Goal: Task Accomplishment & Management: Manage account settings

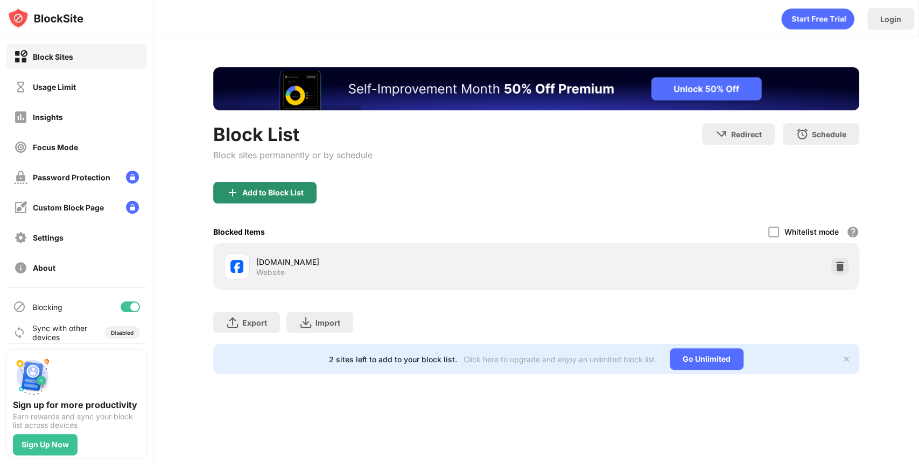
click at [270, 188] on div "Add to Block List" at bounding box center [272, 192] width 61 height 9
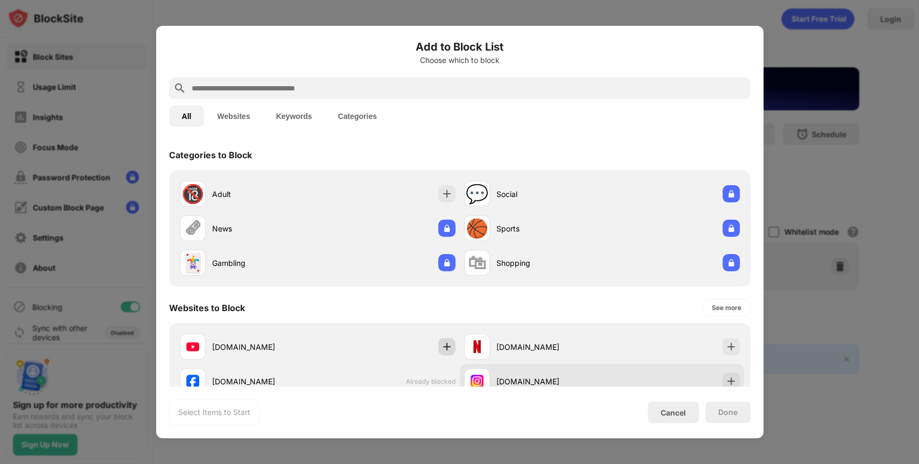
drag, startPoint x: 439, startPoint y: 346, endPoint x: 564, endPoint y: 377, distance: 129.7
click at [441, 346] on img at bounding box center [446, 346] width 11 height 11
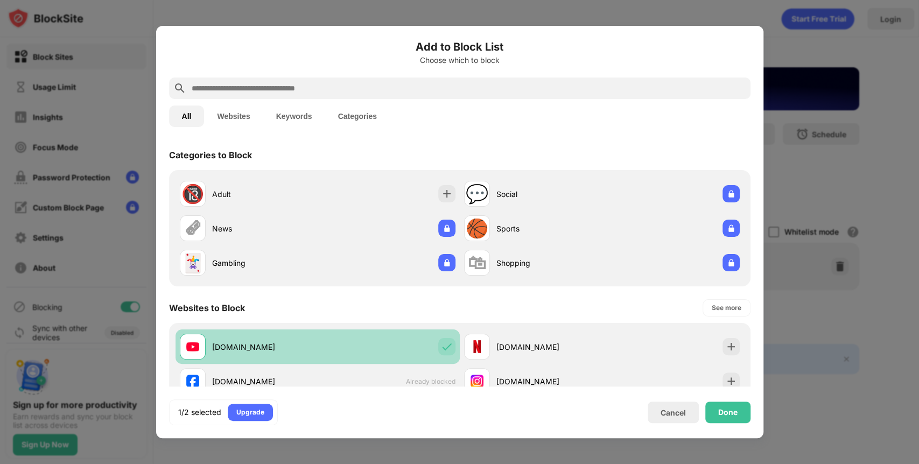
click at [441, 343] on img at bounding box center [446, 346] width 11 height 11
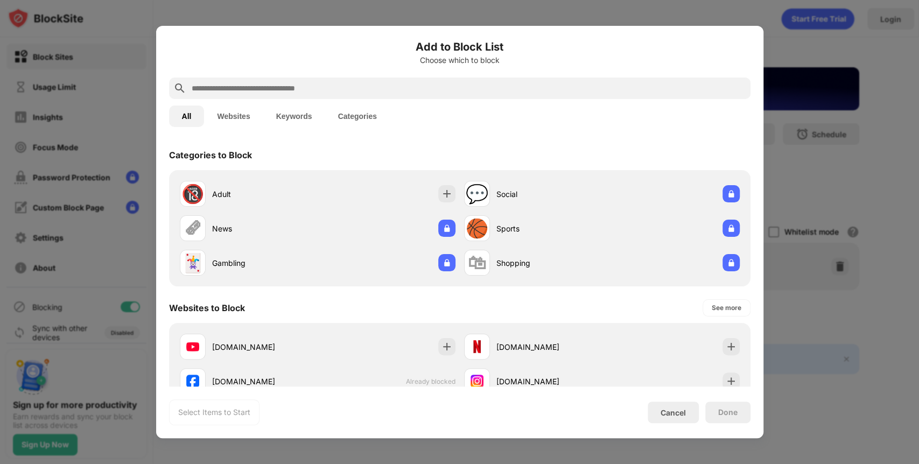
click at [311, 83] on input "text" at bounding box center [467, 88] width 555 height 13
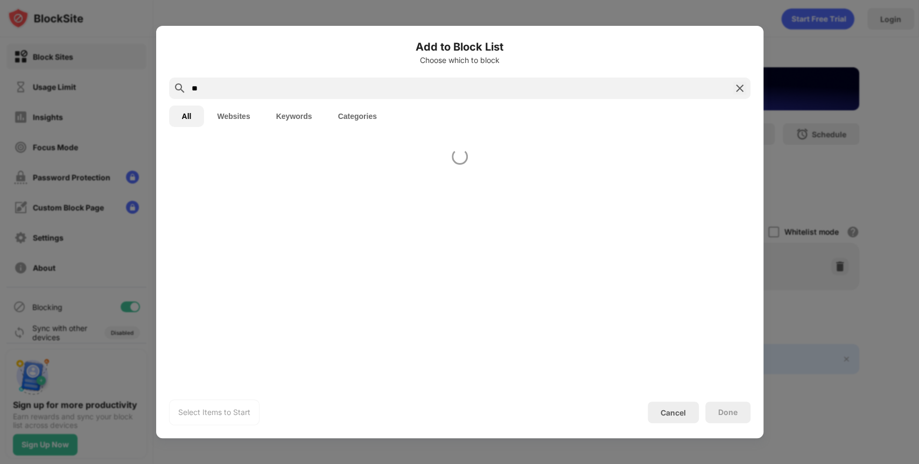
type input "*"
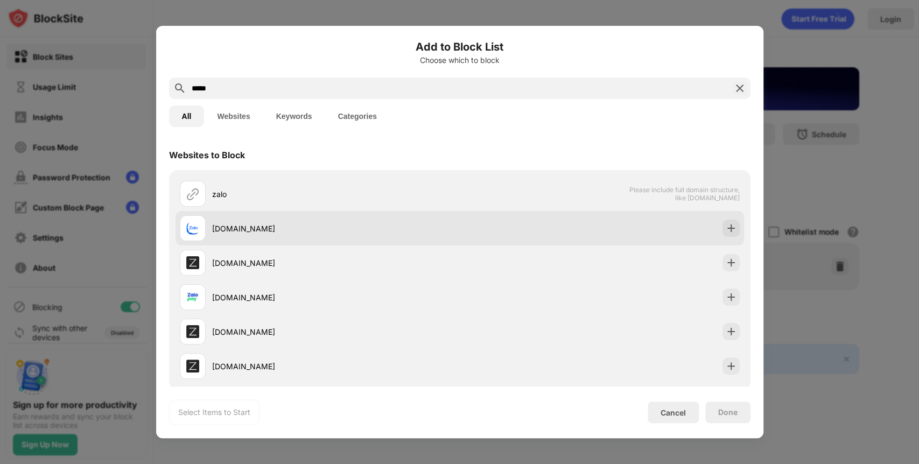
type input "****"
click at [725, 233] on img at bounding box center [730, 228] width 11 height 11
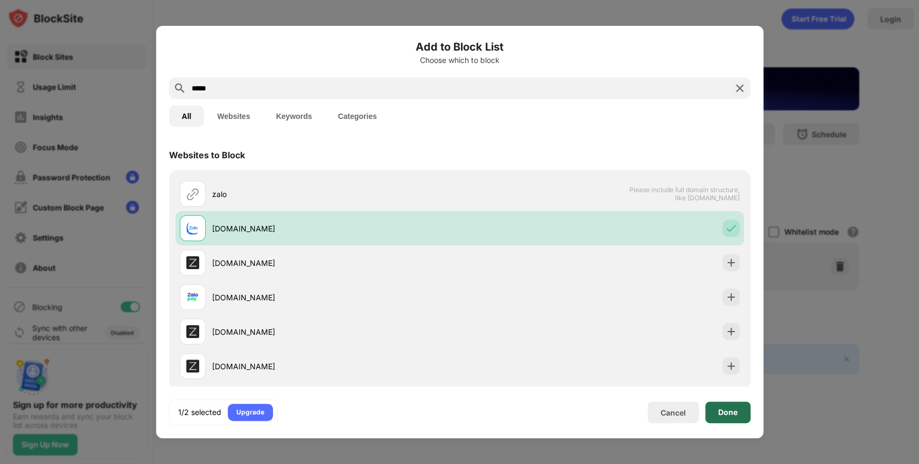
click at [727, 414] on div "Done" at bounding box center [727, 412] width 19 height 9
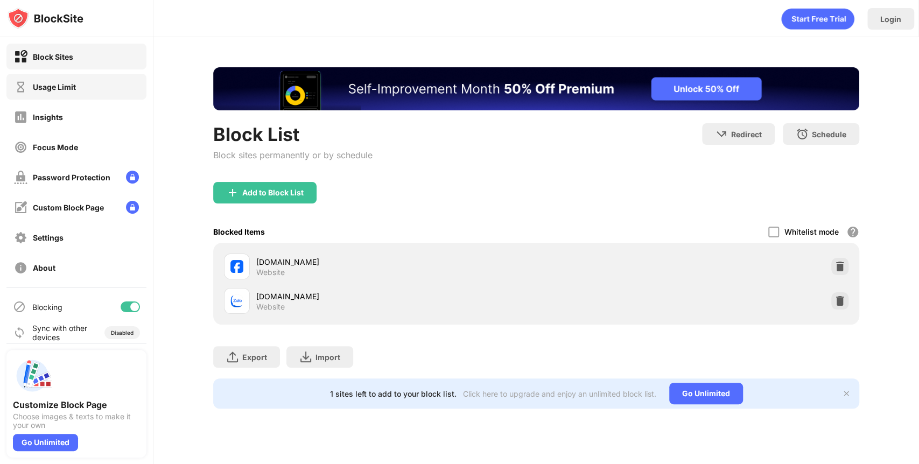
click at [63, 90] on div "Usage Limit" at bounding box center [54, 86] width 43 height 9
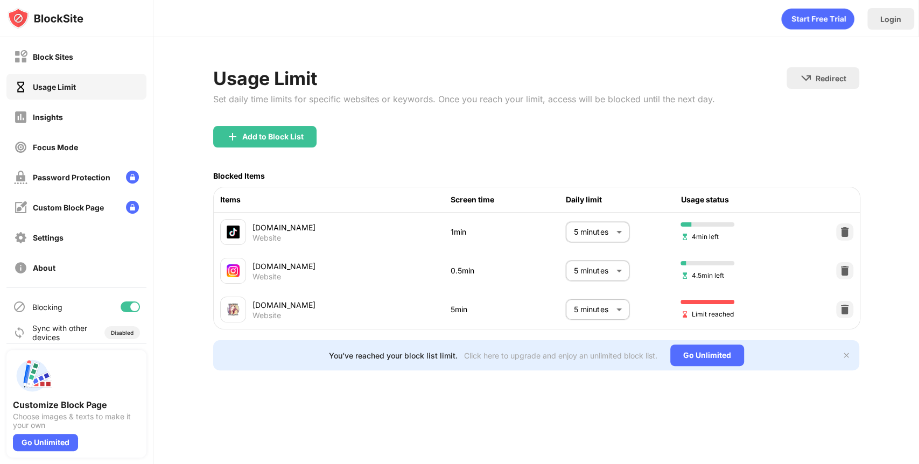
click at [600, 305] on body "Block Sites Usage Limit Insights Focus Mode Password Protection Custom Block Pa…" at bounding box center [459, 232] width 919 height 464
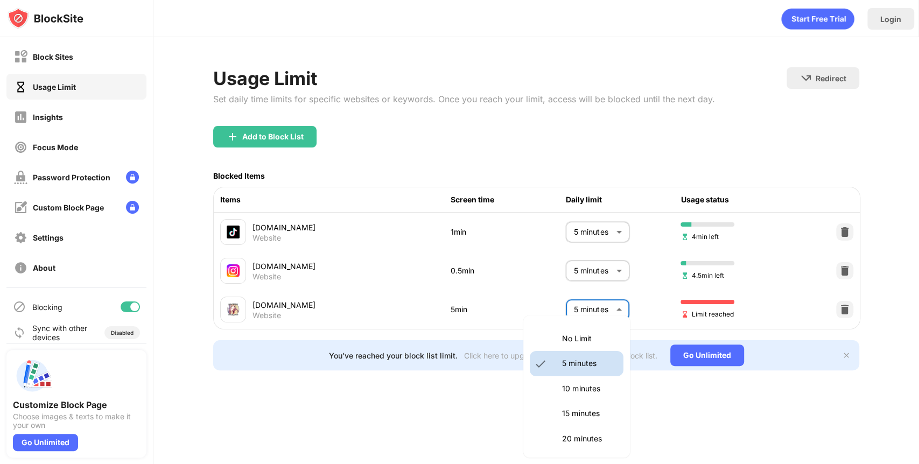
click at [585, 342] on p "No Limit" at bounding box center [589, 339] width 55 height 12
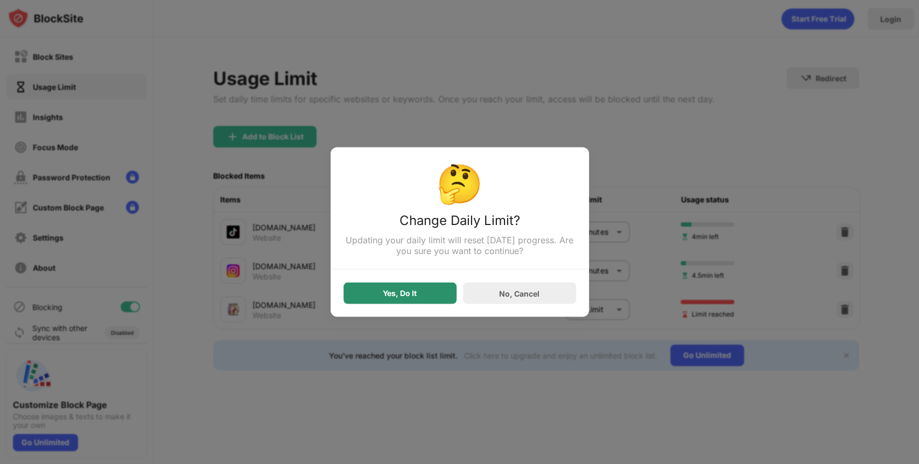
click at [401, 287] on div "Yes, Do It" at bounding box center [399, 293] width 113 height 22
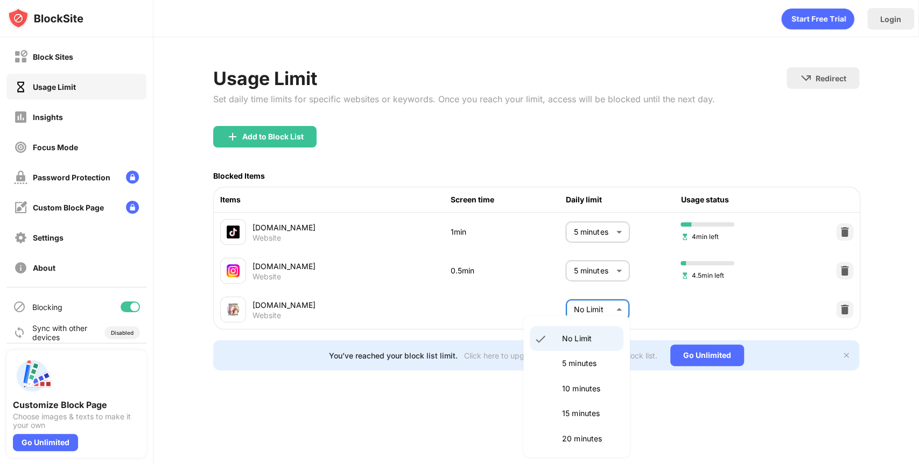
click at [598, 299] on body "Block Sites Usage Limit Insights Focus Mode Password Protection Custom Block Pa…" at bounding box center [459, 232] width 919 height 464
click at [574, 369] on p "5 minutes" at bounding box center [589, 363] width 55 height 12
type input "*"
